Goal: Find contact information: Find contact information

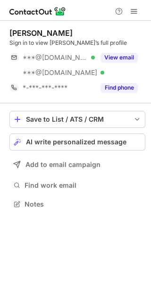
scroll to position [197, 151]
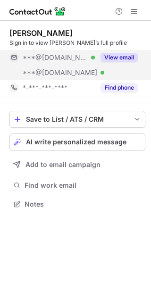
click at [114, 57] on button "View email" at bounding box center [118, 57] width 37 height 9
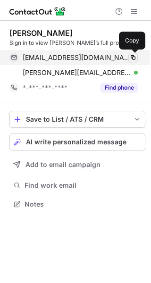
click at [132, 56] on span at bounding box center [133, 58] width 8 height 8
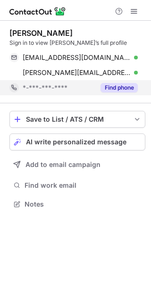
click at [118, 84] on button "Find phone" at bounding box center [118, 87] width 37 height 9
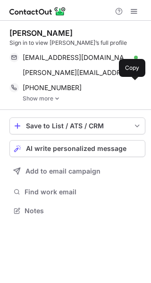
scroll to position [204, 151]
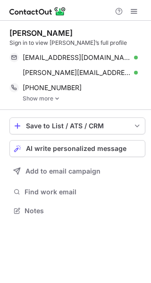
click at [50, 98] on link "Show more" at bounding box center [84, 98] width 122 height 7
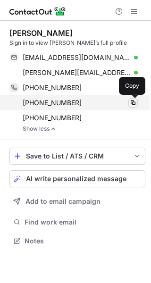
click at [132, 103] on span at bounding box center [133, 103] width 8 height 8
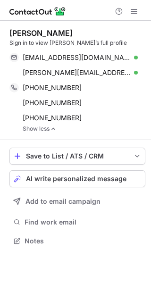
click at [21, 32] on div "Jeff Hathcock" at bounding box center [40, 32] width 63 height 9
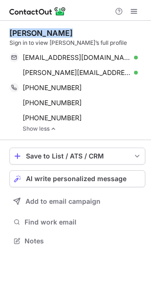
drag, startPoint x: 21, startPoint y: 32, endPoint x: 39, endPoint y: 34, distance: 18.1
click at [39, 34] on div "Jeff Hathcock" at bounding box center [40, 32] width 63 height 9
copy div "Jeff Hathcock"
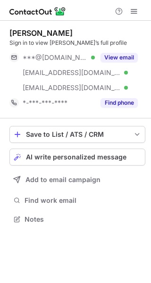
scroll to position [212, 151]
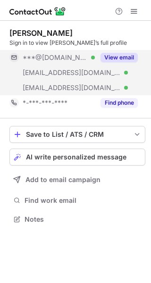
click at [131, 55] on button "View email" at bounding box center [118, 57] width 37 height 9
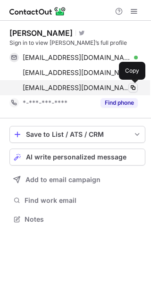
click at [136, 89] on span at bounding box center [133, 88] width 8 height 8
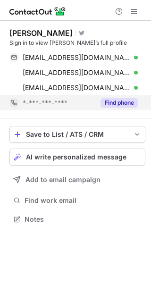
click at [124, 102] on button "Find phone" at bounding box center [118, 102] width 37 height 9
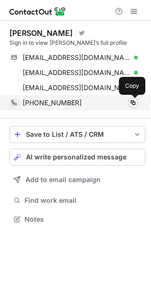
click at [134, 103] on span at bounding box center [133, 103] width 8 height 8
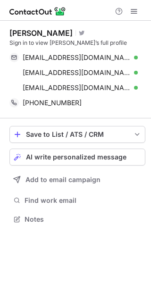
click at [20, 30] on div "Matt Ehrlichman" at bounding box center [40, 32] width 63 height 9
drag, startPoint x: 21, startPoint y: 30, endPoint x: 41, endPoint y: 30, distance: 20.3
click at [41, 30] on div "Matt Ehrlichman" at bounding box center [40, 32] width 63 height 9
copy div "Matt Ehrlichman"
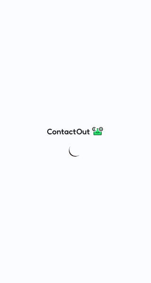
click at [59, 120] on div at bounding box center [75, 141] width 151 height 283
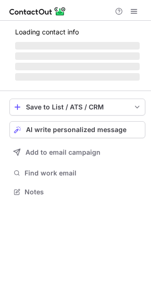
scroll to position [185, 151]
click at [126, 54] on span "‌" at bounding box center [77, 56] width 124 height 8
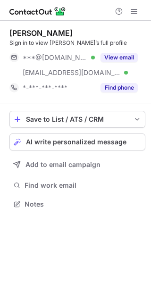
click at [126, 54] on button "View email" at bounding box center [118, 57] width 37 height 9
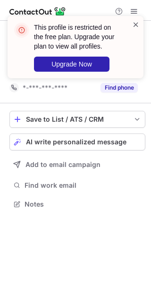
click at [136, 24] on span at bounding box center [136, 24] width 8 height 9
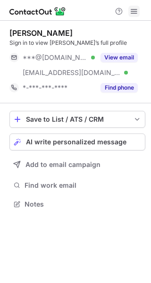
click at [130, 9] on span at bounding box center [134, 12] width 8 height 8
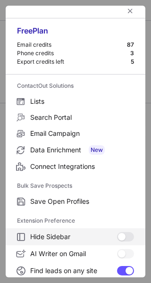
scroll to position [0, 0]
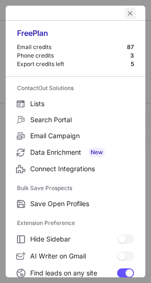
click at [126, 11] on span "left-button" at bounding box center [130, 13] width 8 height 8
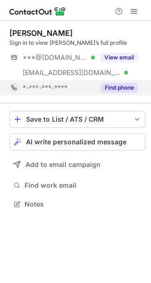
click at [108, 87] on button "Find phone" at bounding box center [118, 87] width 37 height 9
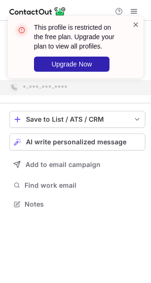
click at [133, 25] on span at bounding box center [136, 24] width 8 height 9
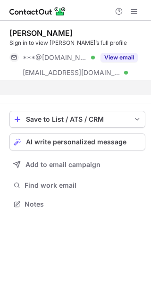
click at [134, 12] on div "This profile is restricted on the free plan. Upgrade your plan to view all prof…" at bounding box center [75, 16] width 151 height 19
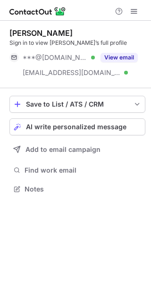
click at [134, 12] on span at bounding box center [134, 12] width 8 height 8
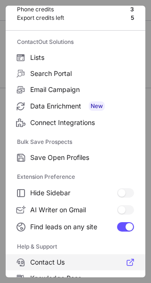
scroll to position [110, 0]
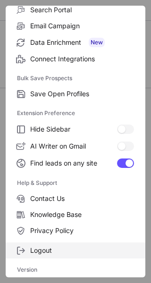
click at [44, 252] on span "Logout" at bounding box center [82, 250] width 104 height 8
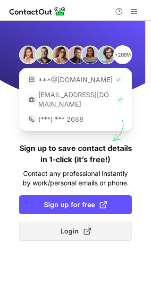
click at [59, 224] on button "Login" at bounding box center [75, 230] width 113 height 19
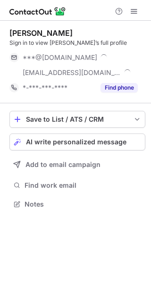
scroll to position [197, 151]
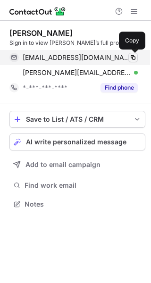
click at [134, 57] on span at bounding box center [133, 58] width 8 height 8
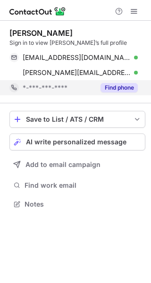
click at [127, 89] on button "Find phone" at bounding box center [118, 87] width 37 height 9
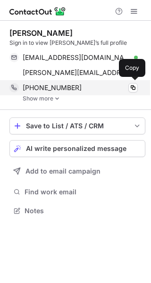
scroll to position [204, 151]
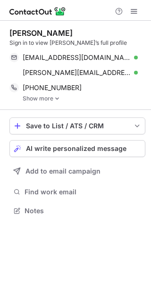
click at [59, 99] on img at bounding box center [57, 98] width 6 height 7
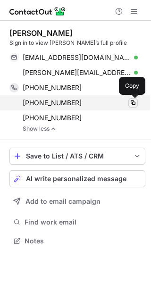
click at [134, 102] on span at bounding box center [133, 103] width 8 height 8
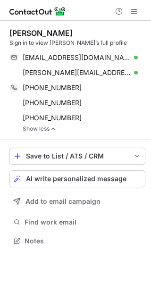
click at [21, 32] on div "[PERSON_NAME]" at bounding box center [40, 32] width 63 height 9
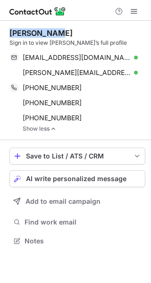
drag, startPoint x: 21, startPoint y: 32, endPoint x: 41, endPoint y: 31, distance: 20.8
click at [41, 31] on div "[PERSON_NAME]" at bounding box center [40, 32] width 63 height 9
copy div "[PERSON_NAME]"
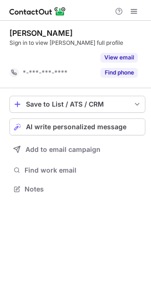
scroll to position [167, 151]
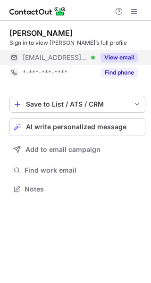
scroll to position [182, 151]
click at [106, 57] on button "View email" at bounding box center [118, 57] width 37 height 9
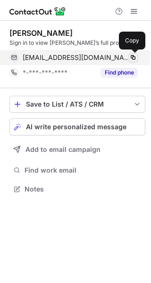
click at [134, 58] on span at bounding box center [133, 58] width 8 height 8
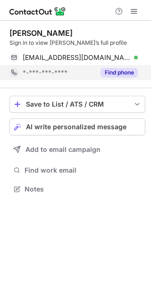
click at [124, 72] on button "Find phone" at bounding box center [118, 72] width 37 height 9
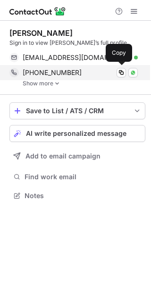
scroll to position [189, 151]
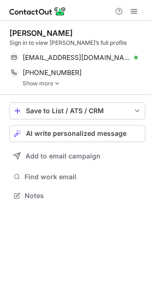
click at [48, 84] on link "Show more" at bounding box center [84, 83] width 122 height 7
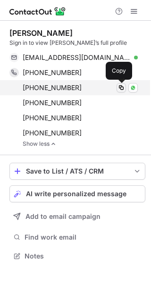
click at [123, 89] on span at bounding box center [121, 88] width 8 height 8
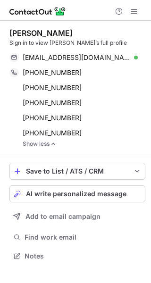
click at [24, 33] on div "Mike Preston" at bounding box center [40, 32] width 63 height 9
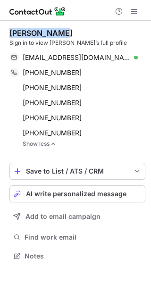
drag, startPoint x: 24, startPoint y: 33, endPoint x: 42, endPoint y: 33, distance: 17.9
click at [42, 33] on div "Mike Preston" at bounding box center [40, 32] width 63 height 9
copy div "Mike Preston"
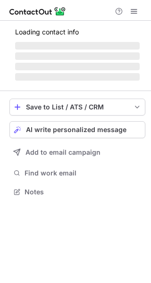
scroll to position [182, 151]
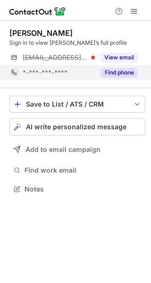
click at [112, 73] on button "Find phone" at bounding box center [118, 72] width 37 height 9
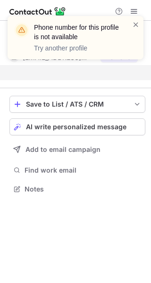
scroll to position [167, 151]
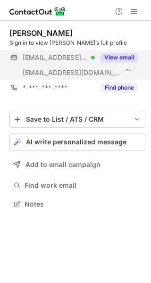
scroll to position [197, 151]
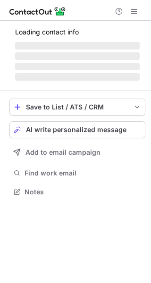
scroll to position [182, 151]
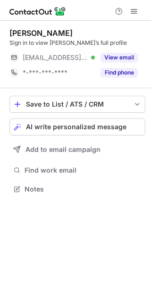
click at [112, 57] on button "View email" at bounding box center [118, 57] width 37 height 9
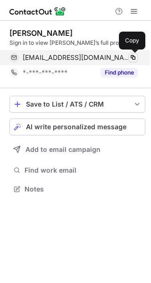
click at [130, 57] on span at bounding box center [133, 58] width 8 height 8
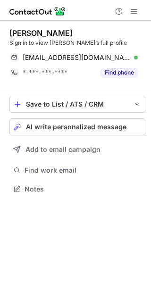
click at [117, 81] on div "Katy Yu Sign in to view Katy’s full profile yu_katy@yahoo.ca Verified Copied! *…" at bounding box center [77, 54] width 136 height 67
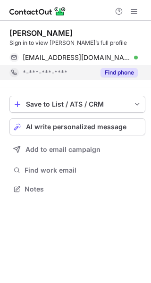
click at [117, 74] on button "Find phone" at bounding box center [118, 72] width 37 height 9
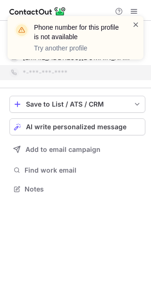
click at [134, 24] on span at bounding box center [136, 24] width 8 height 9
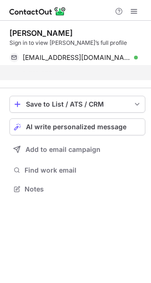
click at [18, 32] on img at bounding box center [21, 30] width 15 height 15
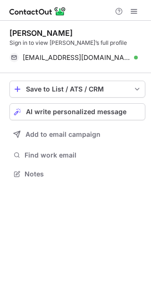
drag, startPoint x: 18, startPoint y: 32, endPoint x: 34, endPoint y: 31, distance: 16.1
click at [10, 32] on div "Katy Yu" at bounding box center [40, 32] width 63 height 9
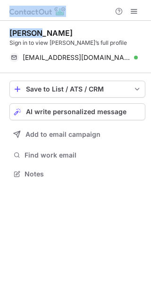
drag, startPoint x: 10, startPoint y: 32, endPoint x: 35, endPoint y: 31, distance: 25.0
click at [35, 31] on div "Katy Yu" at bounding box center [40, 32] width 63 height 9
copy div "Katy Yu"
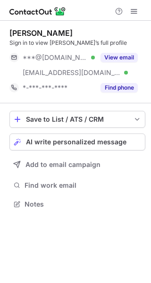
scroll to position [197, 151]
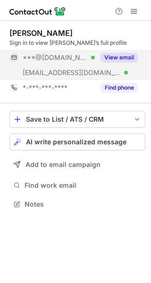
click at [109, 57] on button "View email" at bounding box center [118, 57] width 37 height 9
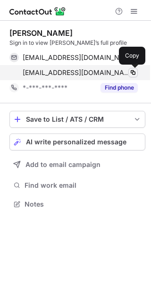
click at [130, 72] on span at bounding box center [133, 73] width 8 height 8
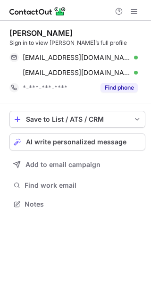
scroll to position [197, 151]
click at [20, 34] on div "Priya Bhatia" at bounding box center [40, 32] width 63 height 9
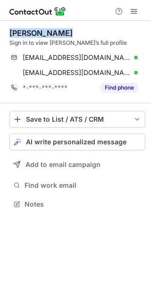
drag, startPoint x: 20, startPoint y: 34, endPoint x: 55, endPoint y: 34, distance: 34.9
click at [55, 34] on div "Priya Bhatia" at bounding box center [77, 32] width 136 height 9
copy div "Priya Bhatia"
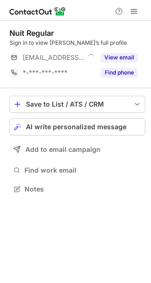
scroll to position [182, 151]
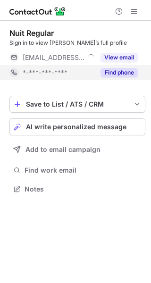
click at [104, 70] on button "Find phone" at bounding box center [118, 72] width 37 height 9
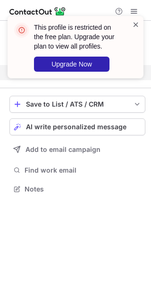
click at [138, 24] on span at bounding box center [136, 24] width 8 height 9
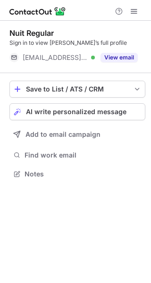
scroll to position [167, 151]
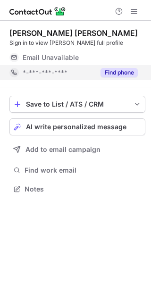
scroll to position [182, 151]
click at [107, 70] on button "Find phone" at bounding box center [118, 72] width 37 height 9
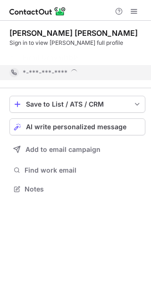
scroll to position [167, 151]
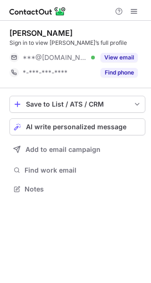
scroll to position [182, 151]
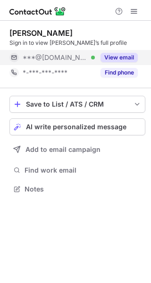
click at [111, 57] on button "View email" at bounding box center [118, 57] width 37 height 9
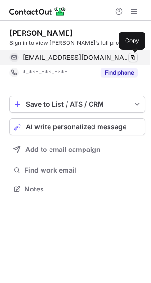
click at [132, 57] on span at bounding box center [133, 58] width 8 height 8
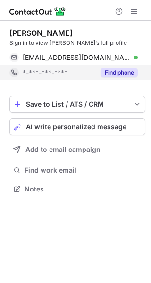
click at [120, 72] on button "Find phone" at bounding box center [118, 72] width 37 height 9
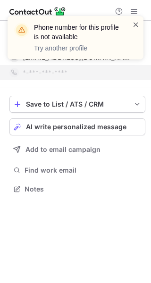
click at [137, 25] on span at bounding box center [136, 24] width 8 height 9
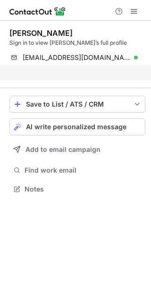
scroll to position [167, 151]
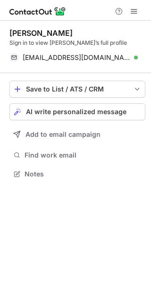
click at [24, 33] on div "Ronnie Fishman" at bounding box center [40, 32] width 63 height 9
drag, startPoint x: 32, startPoint y: 32, endPoint x: 48, endPoint y: 32, distance: 16.5
click at [48, 32] on div "Ronnie Fishman" at bounding box center [40, 32] width 63 height 9
copy div "Ronnie Fishman"
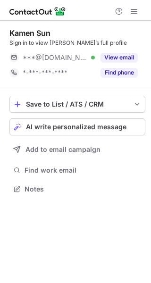
scroll to position [182, 151]
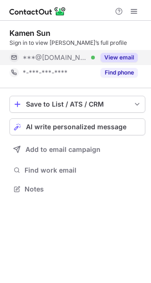
click at [120, 58] on button "View email" at bounding box center [118, 57] width 37 height 9
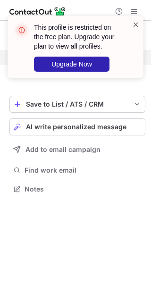
click at [133, 25] on span at bounding box center [136, 24] width 8 height 9
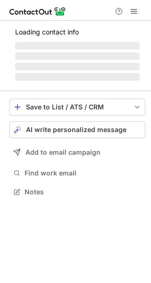
scroll to position [182, 151]
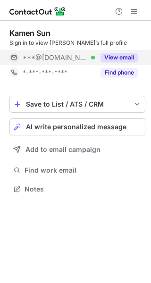
click at [123, 60] on button "View email" at bounding box center [118, 57] width 37 height 9
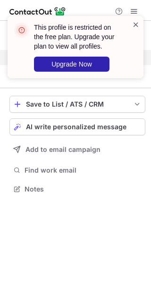
click at [135, 25] on span at bounding box center [136, 24] width 8 height 9
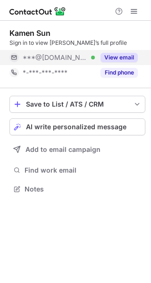
click at [104, 73] on div "This profile is restricted on the free plan. Upgrade your plan to view all prof…" at bounding box center [75, 141] width 151 height 283
click at [104, 73] on button "Find phone" at bounding box center [118, 72] width 37 height 9
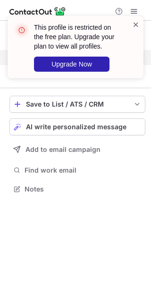
click at [135, 25] on span at bounding box center [136, 24] width 8 height 9
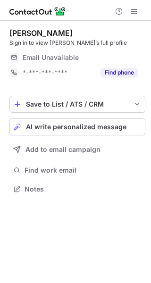
scroll to position [182, 151]
click at [104, 53] on div "Email Unavailable" at bounding box center [70, 57] width 94 height 8
